Goal: Find specific page/section: Find specific page/section

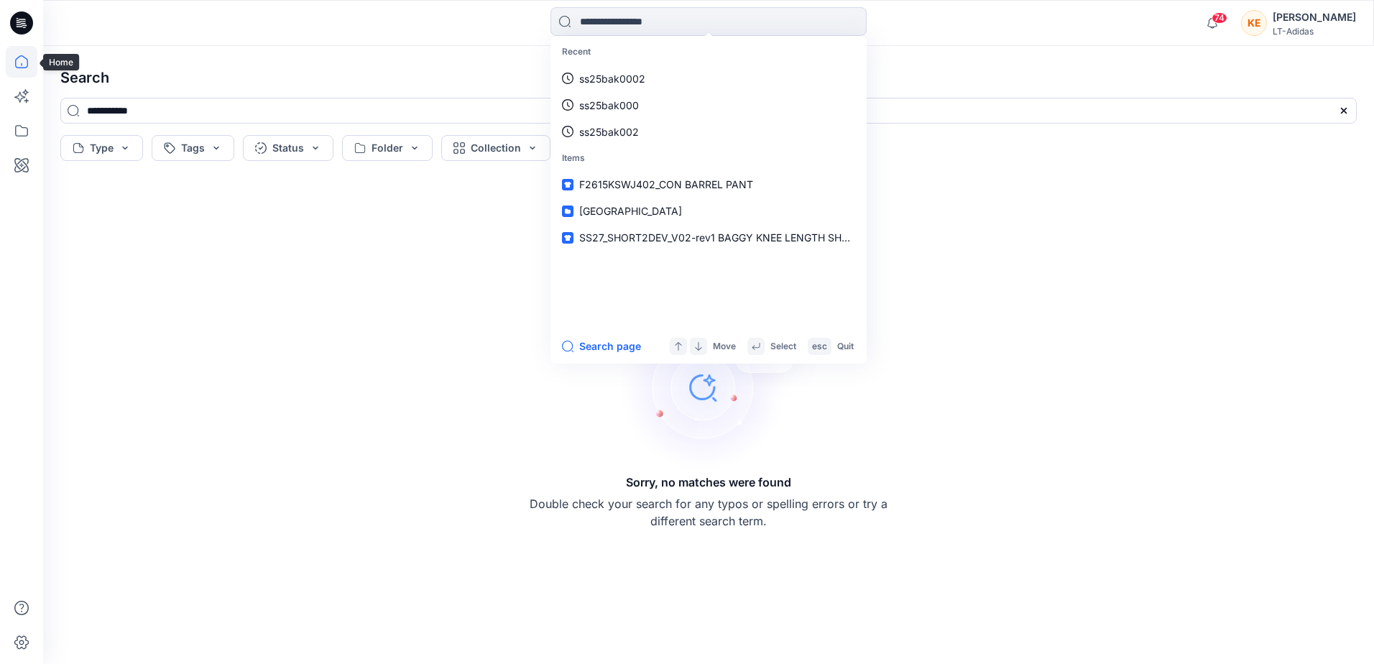
click at [22, 60] on icon at bounding box center [22, 62] width 32 height 32
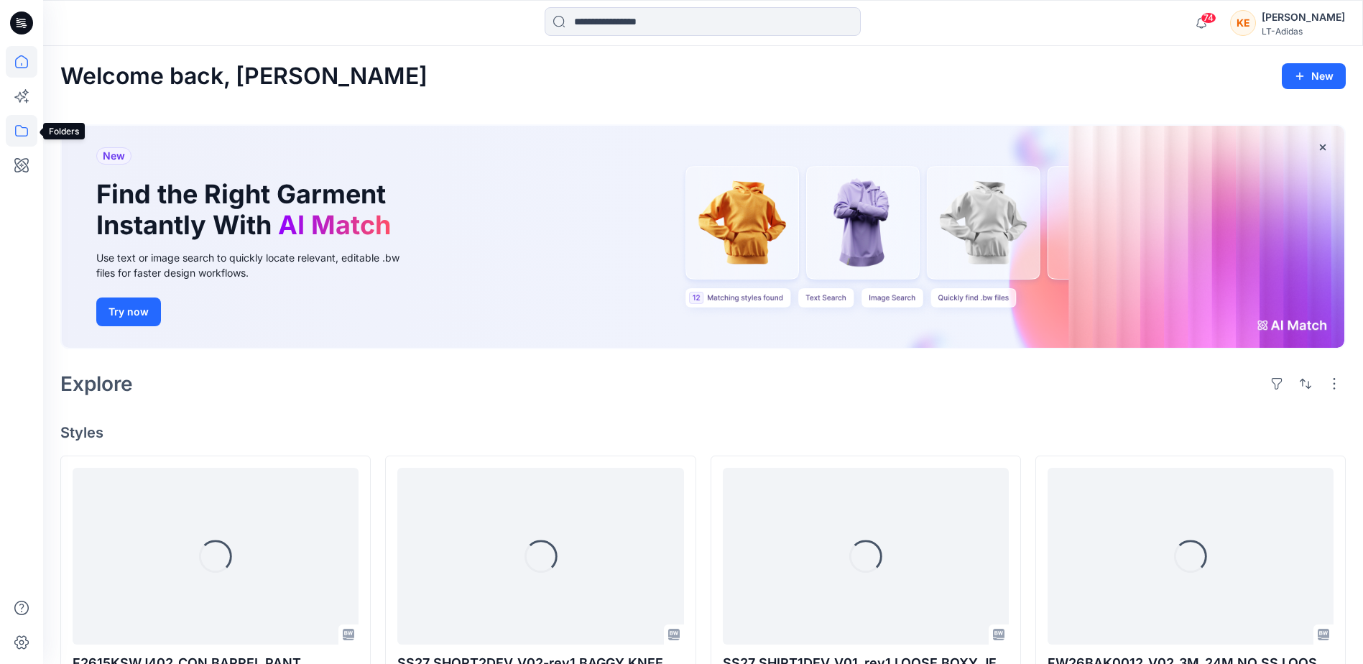
click at [29, 129] on icon at bounding box center [22, 131] width 32 height 32
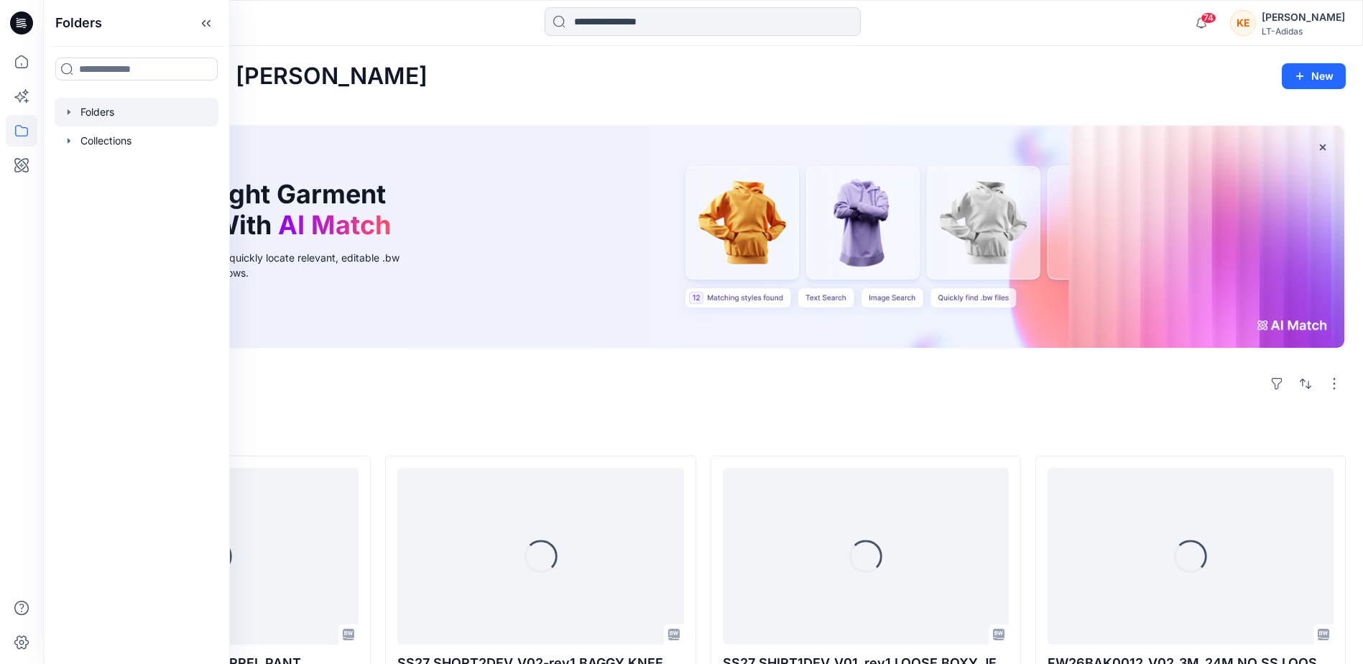
click at [68, 116] on icon "button" at bounding box center [68, 111] width 11 height 11
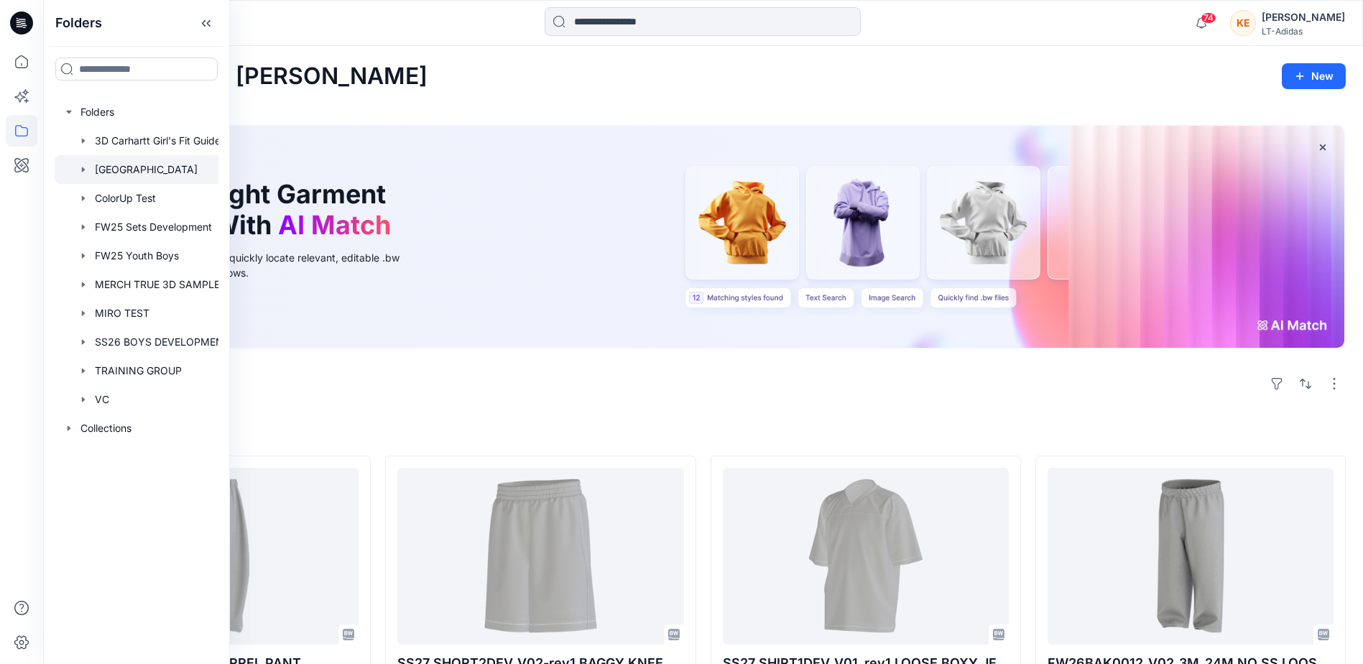
click at [79, 170] on icon "button" at bounding box center [83, 169] width 11 height 11
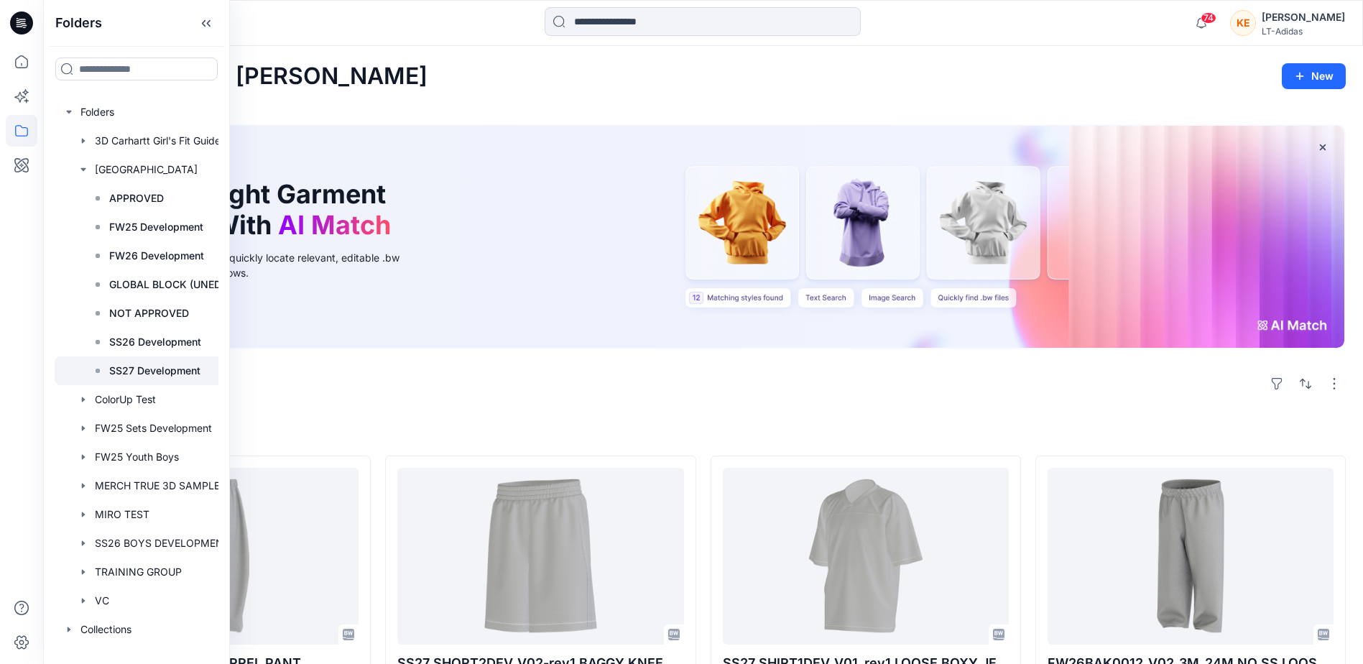
click at [175, 369] on p "SS27 Development" at bounding box center [154, 370] width 91 height 17
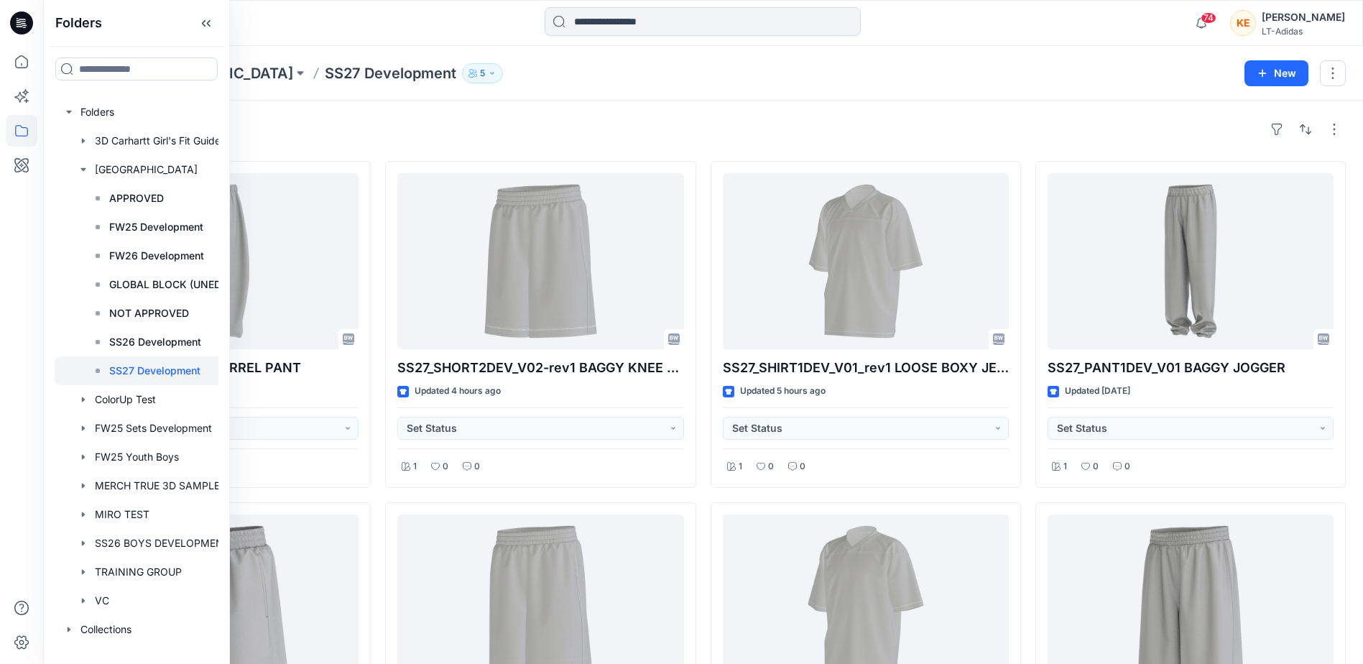
click at [505, 129] on div "Styles" at bounding box center [703, 129] width 1286 height 23
